Goal: Contribute content

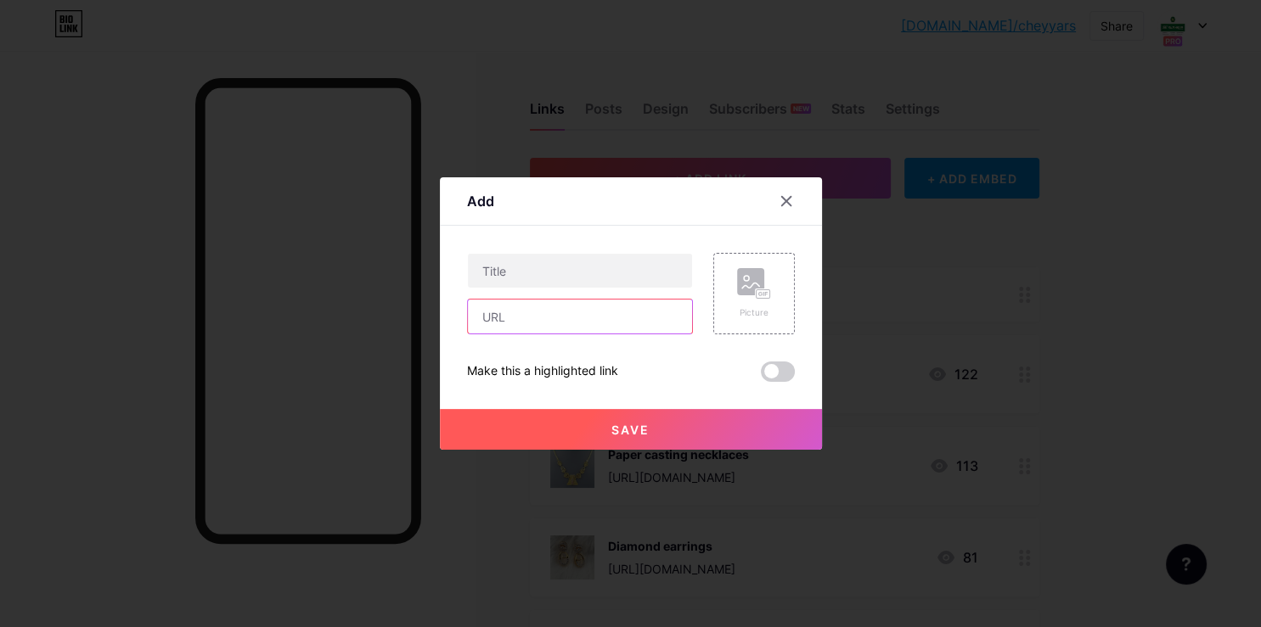
click at [558, 325] on input "text" at bounding box center [580, 317] width 224 height 34
paste input "[URL][DOMAIN_NAME]"
type input "[URL][DOMAIN_NAME]"
click at [513, 280] on input "text" at bounding box center [580, 271] width 224 height 34
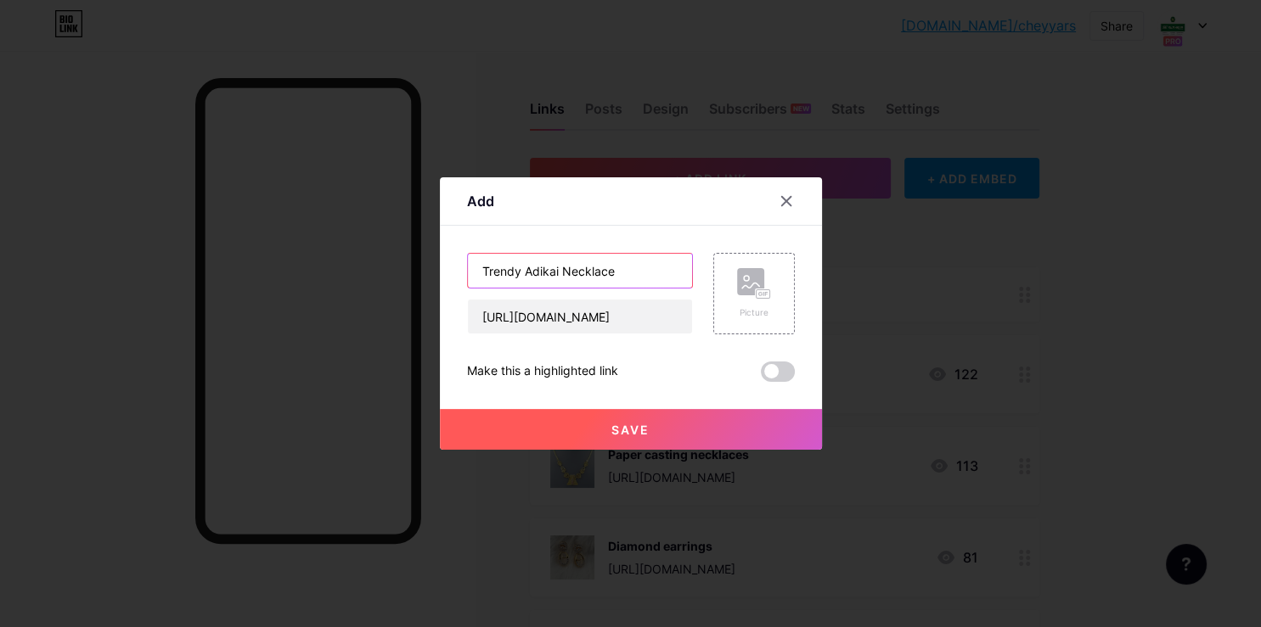
type input "Trendy Adikai Necklace"
click at [725, 305] on div "Picture" at bounding box center [754, 294] width 82 height 82
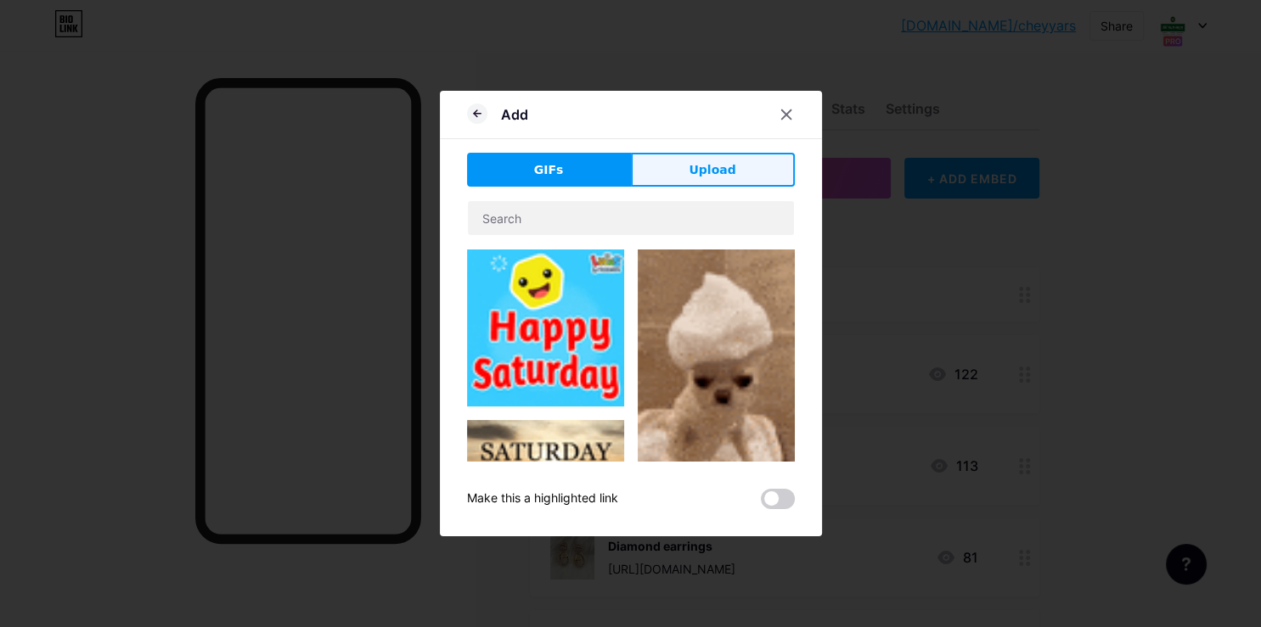
click at [655, 178] on button "Upload" at bounding box center [713, 170] width 164 height 34
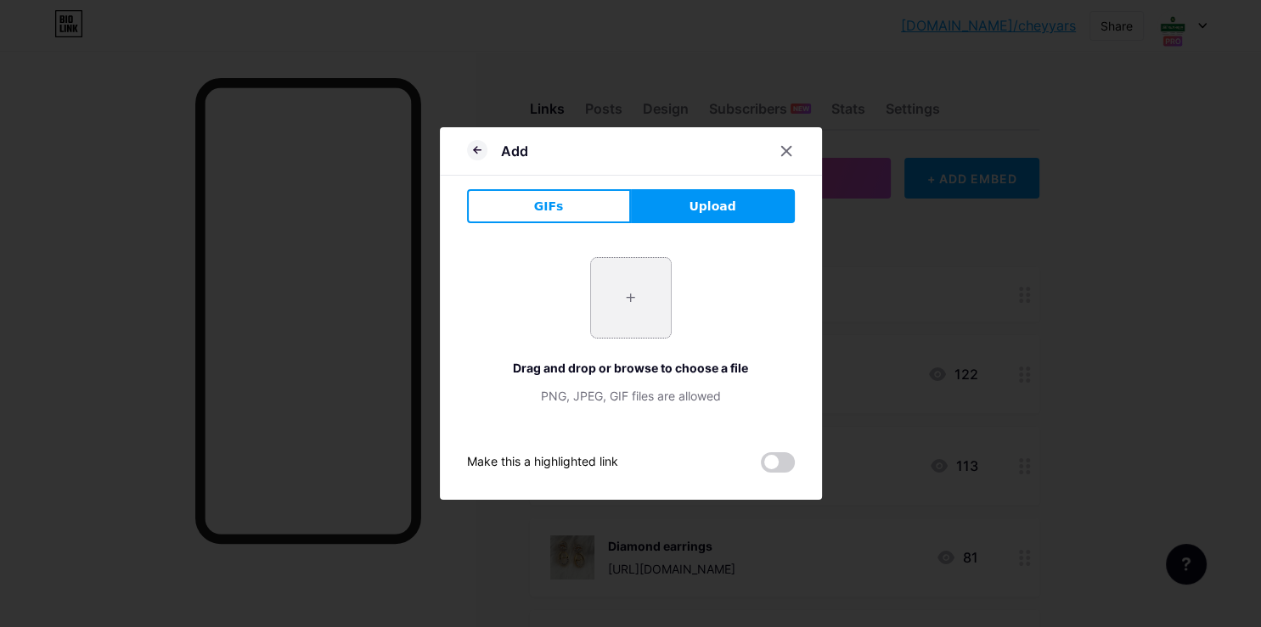
click at [621, 311] on input "file" at bounding box center [631, 298] width 80 height 80
type input "C:\fakepath\-ORMNQLtDqEs6Q87S4cR.jpg"
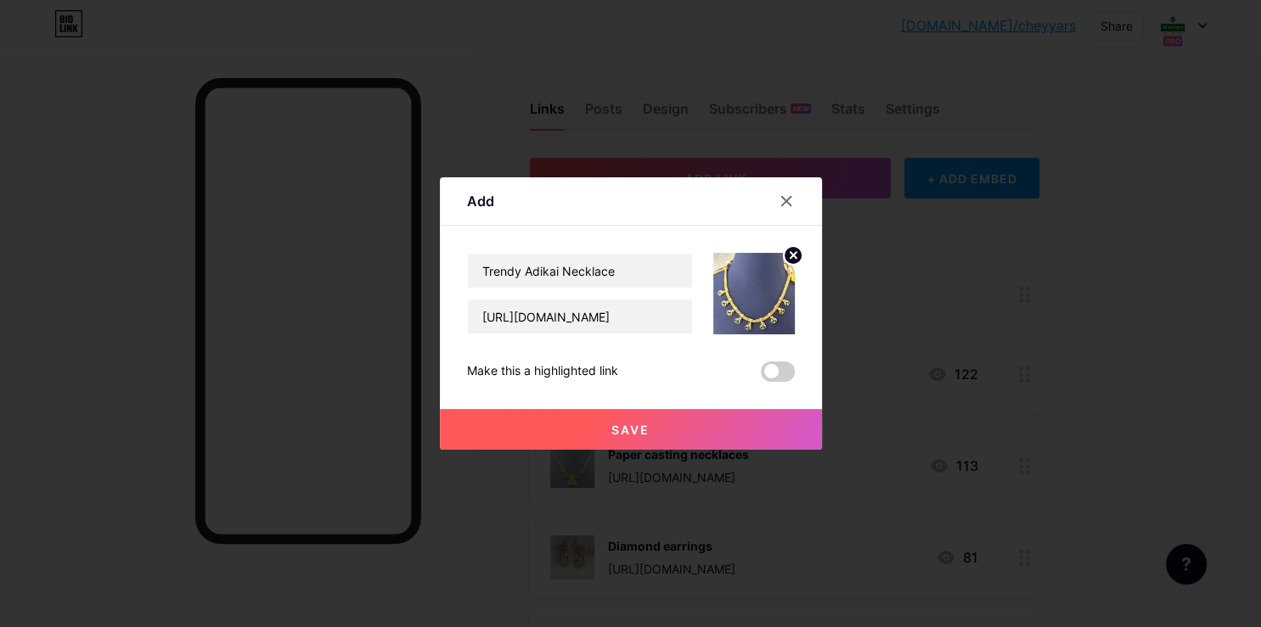
click at [646, 429] on button "Save" at bounding box center [631, 429] width 382 height 41
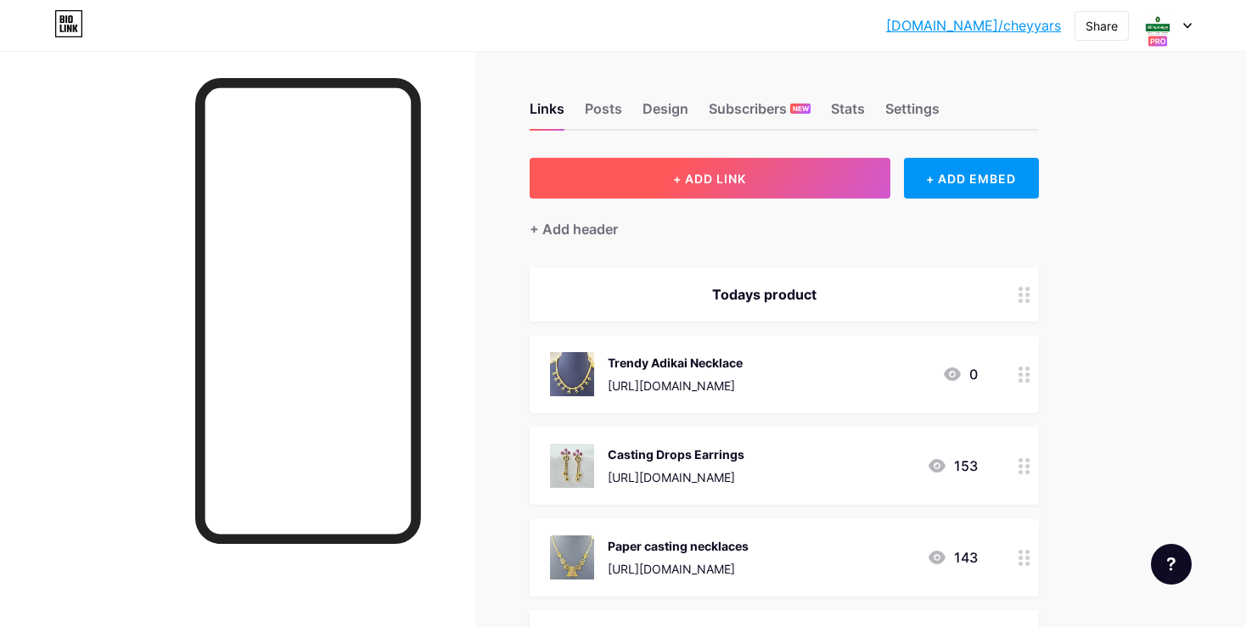
click at [782, 169] on button "+ ADD LINK" at bounding box center [710, 178] width 361 height 41
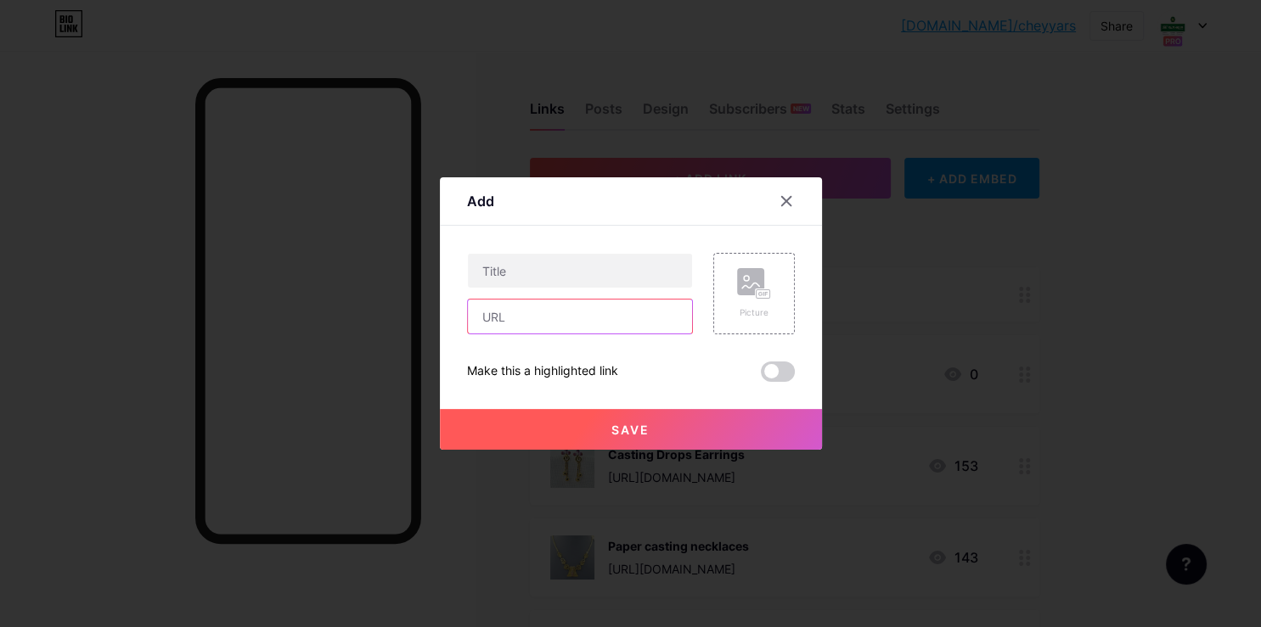
click at [528, 314] on input "text" at bounding box center [580, 317] width 224 height 34
paste input "[URL][DOMAIN_NAME]"
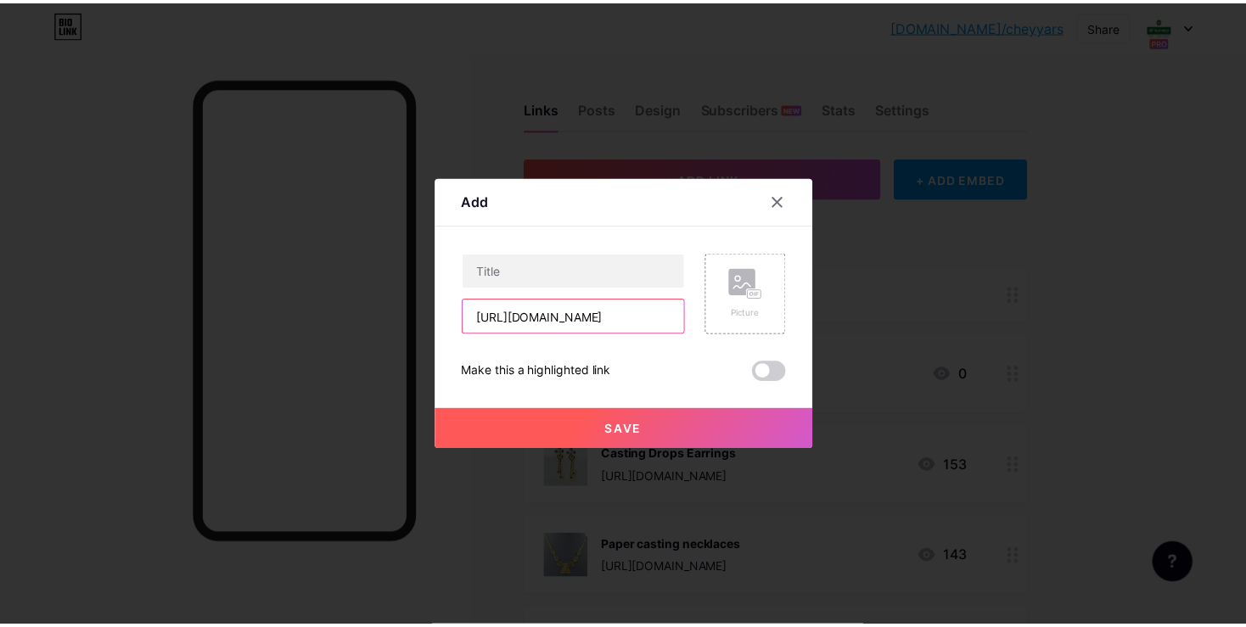
scroll to position [0, 326]
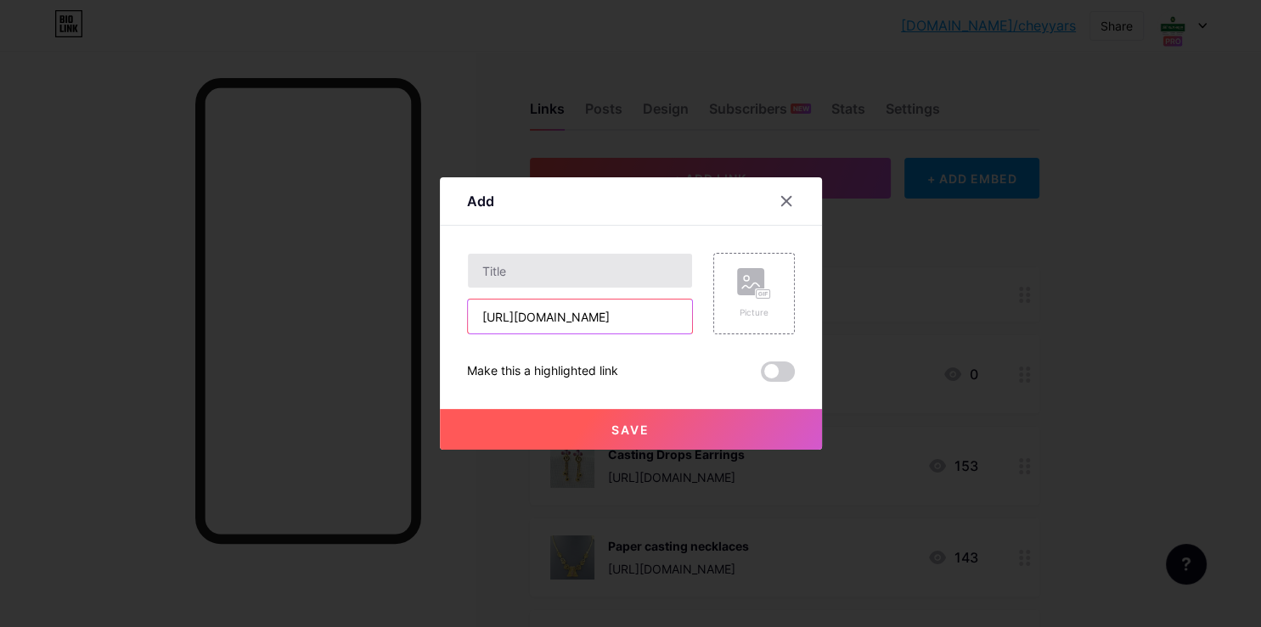
type input "[URL][DOMAIN_NAME]"
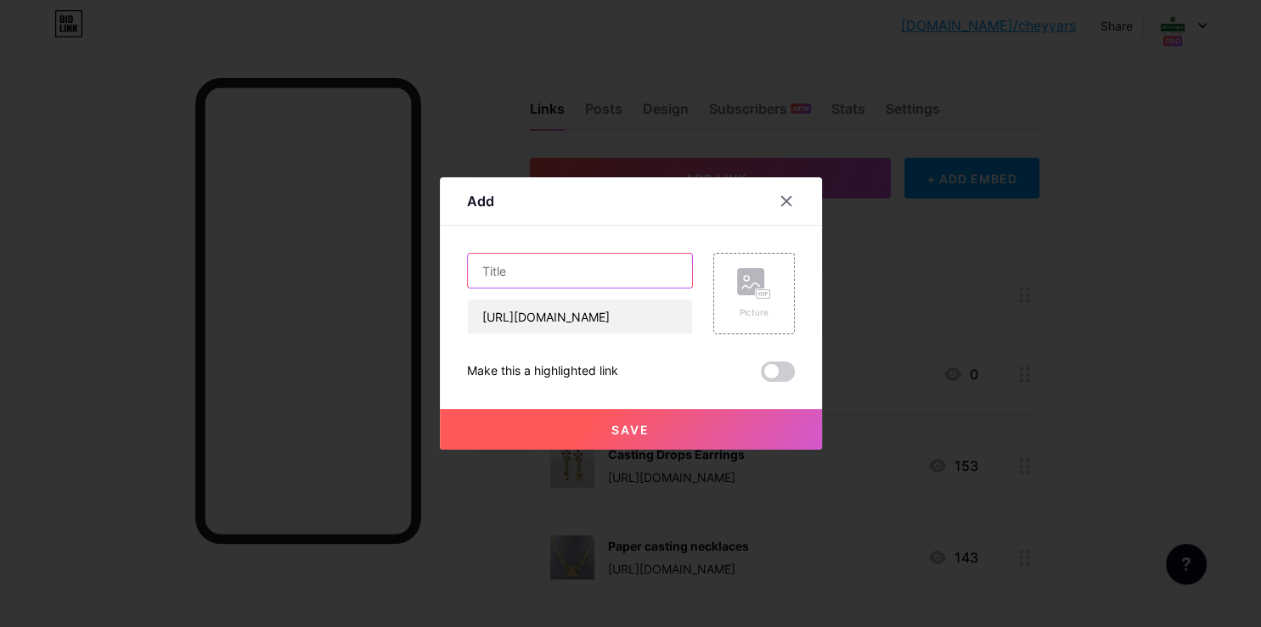
click at [581, 263] on input "text" at bounding box center [580, 271] width 224 height 34
type input "Ad Stone Necklace"
click at [737, 308] on div "Picture" at bounding box center [754, 313] width 34 height 13
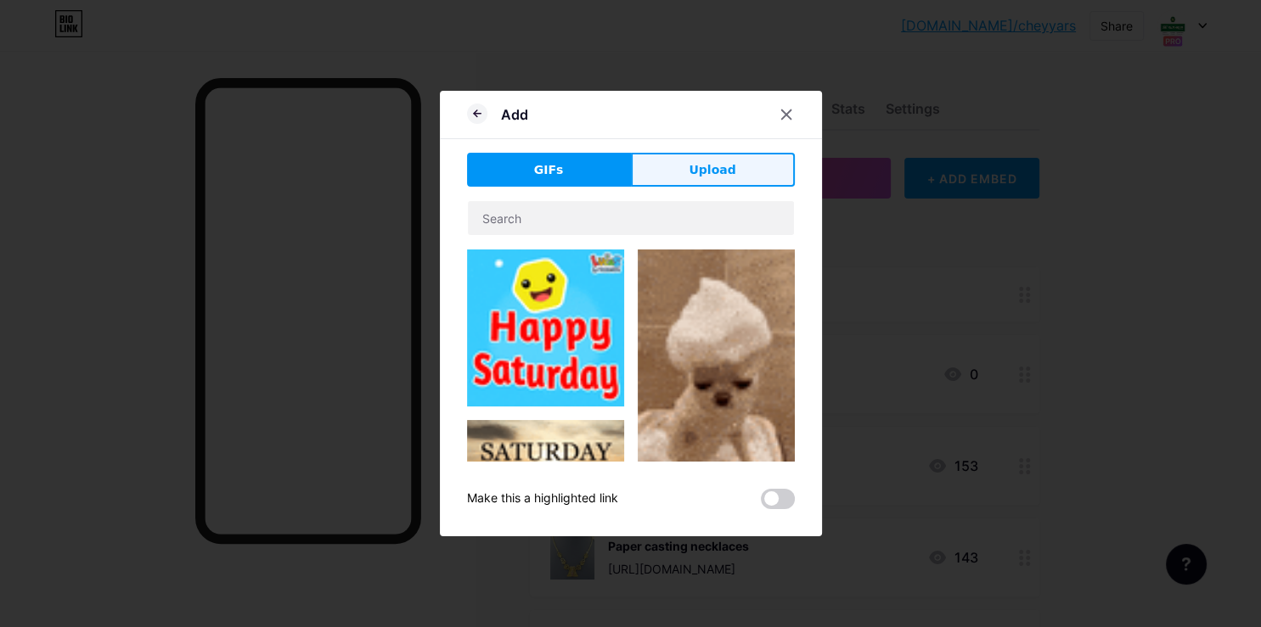
click at [689, 177] on span "Upload" at bounding box center [712, 170] width 47 height 18
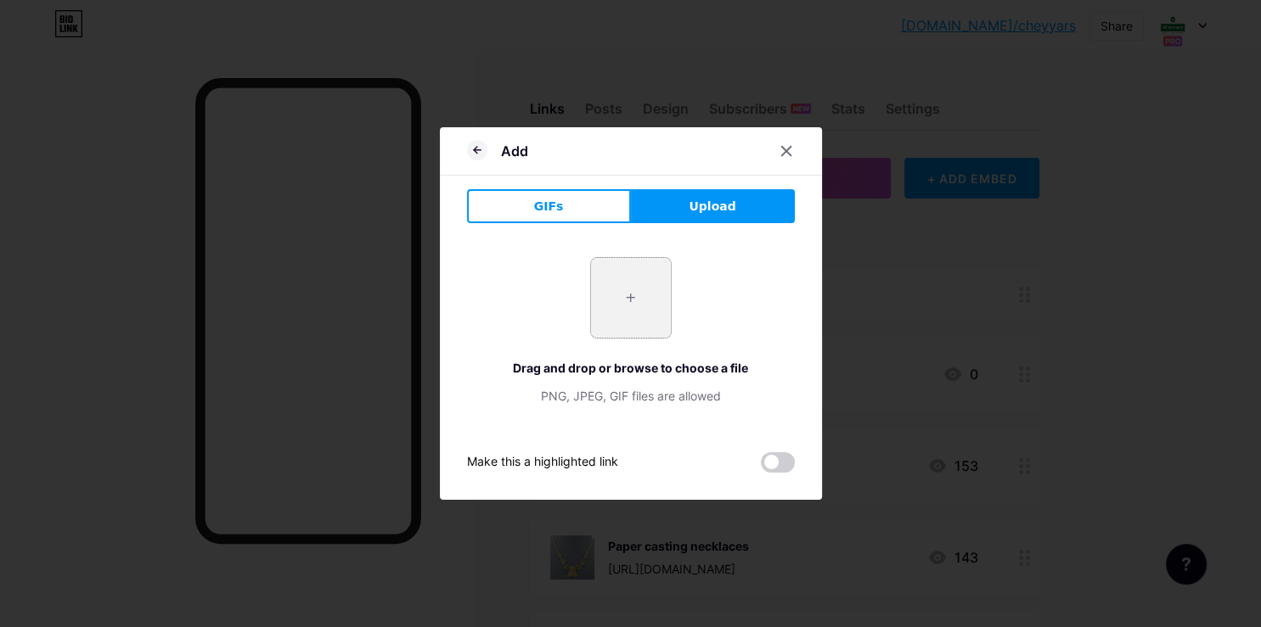
click at [635, 296] on input "file" at bounding box center [631, 298] width 80 height 80
type input "C:\fakepath\-OV833lJRBE_ZNDIPZOR.jpg"
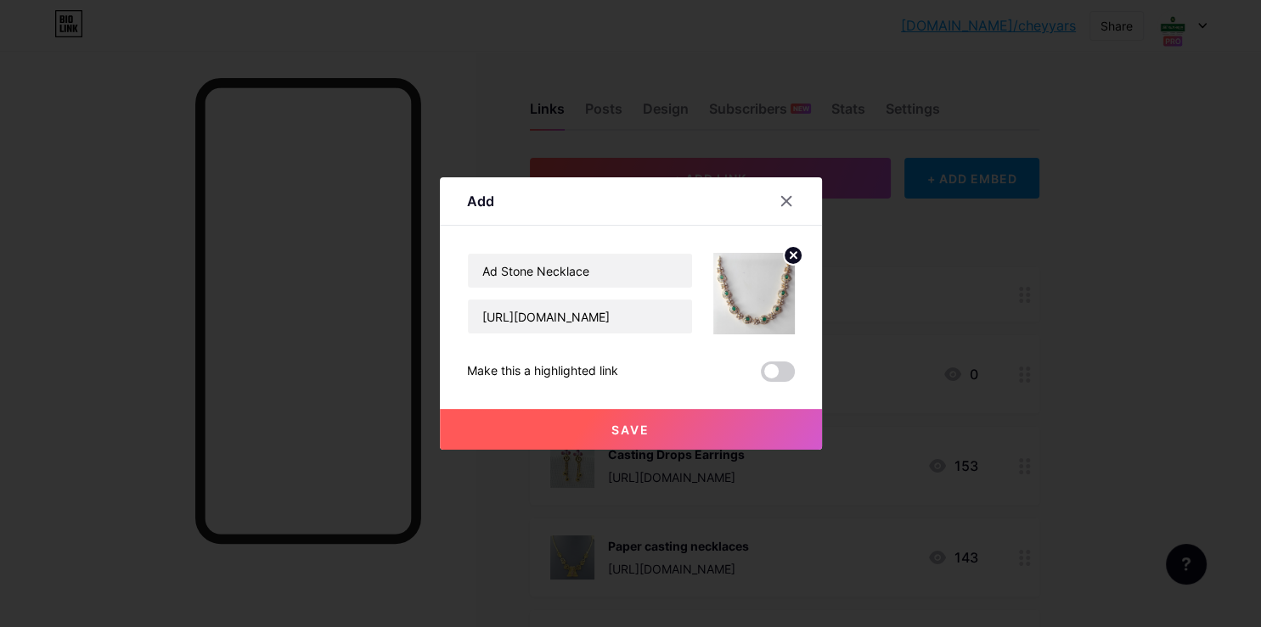
click at [666, 431] on button "Save" at bounding box center [631, 429] width 382 height 41
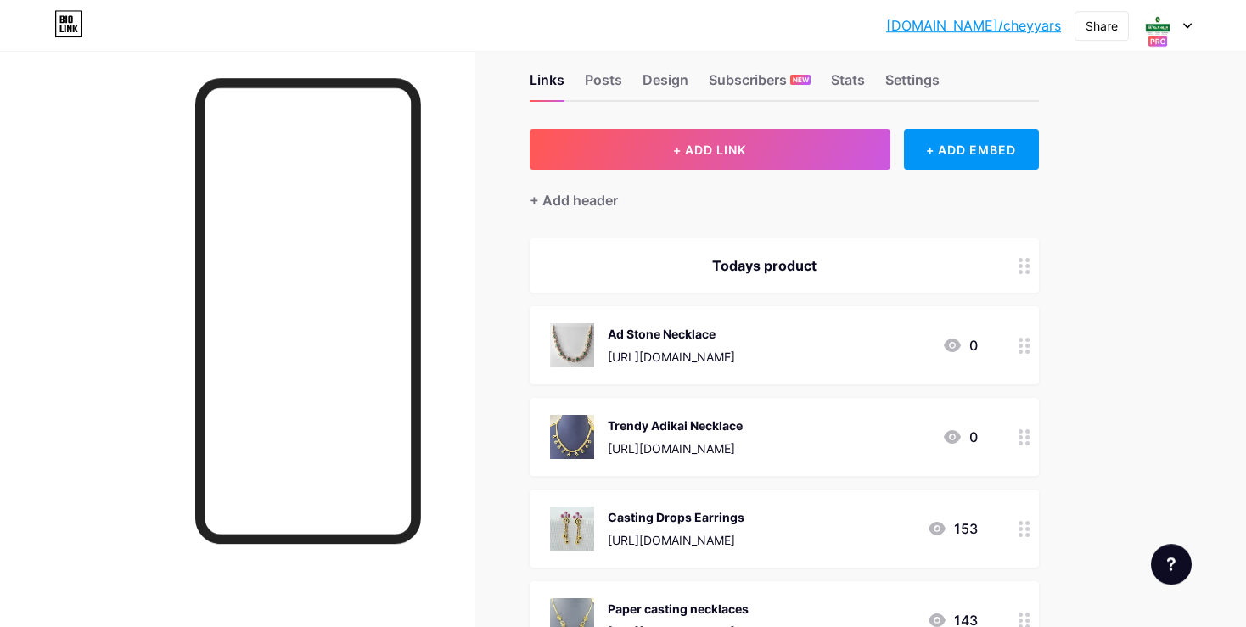
scroll to position [0, 0]
